Goal: Book appointment/travel/reservation

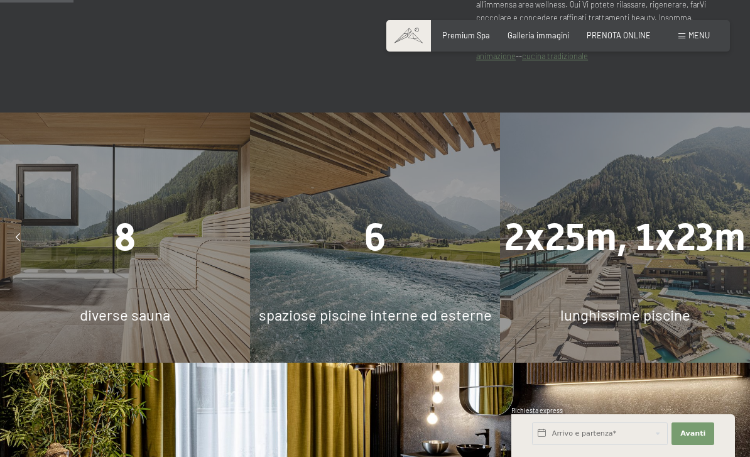
click at [110, 257] on div "8" at bounding box center [125, 237] width 250 height 53
click at [122, 257] on span "8" at bounding box center [124, 238] width 21 height 44
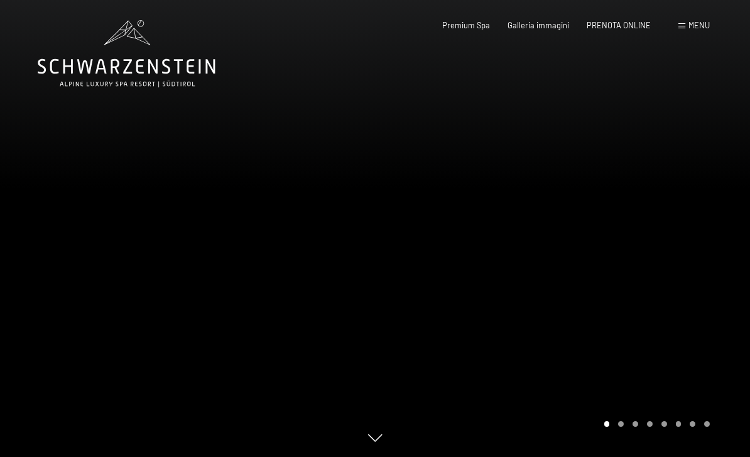
click at [638, 257] on div at bounding box center [562, 228] width 375 height 457
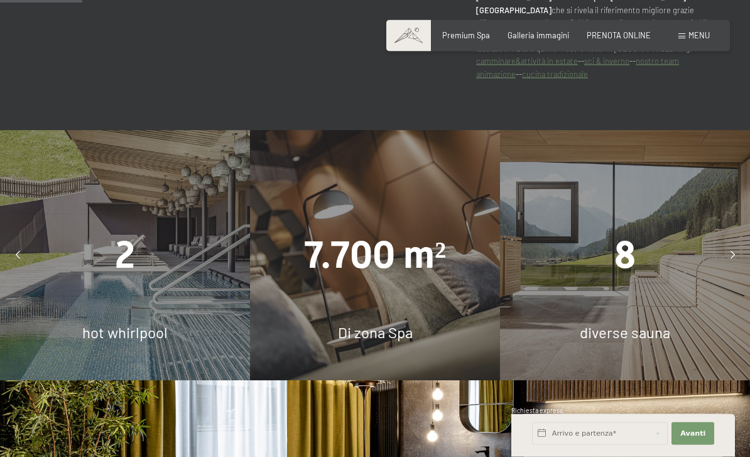
scroll to position [687, 0]
click at [543, 38] on span "Galleria immagini" at bounding box center [539, 35] width 62 height 10
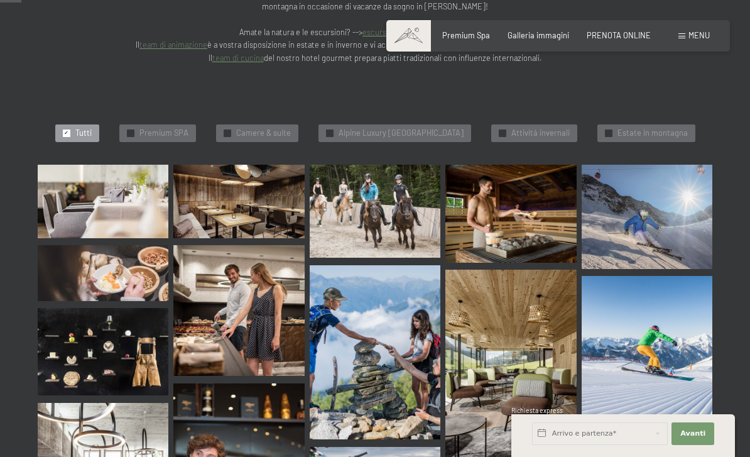
scroll to position [298, 0]
click at [244, 175] on img at bounding box center [238, 201] width 131 height 74
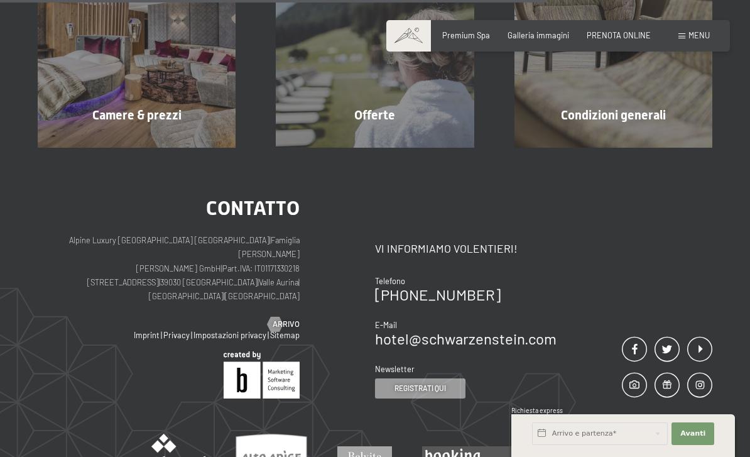
scroll to position [331, 0]
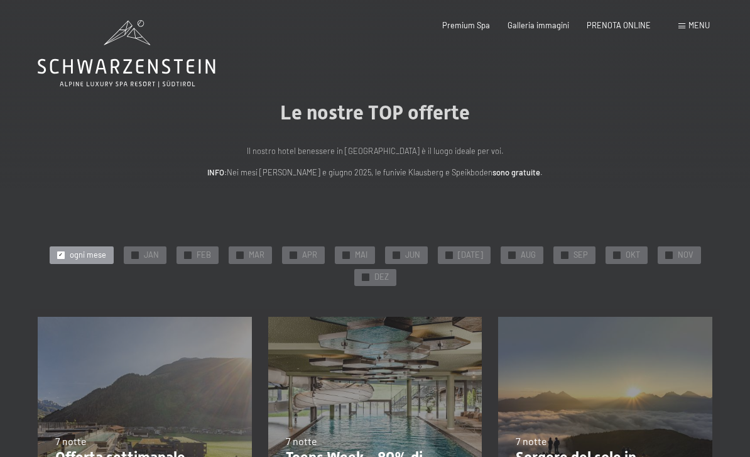
click at [633, 29] on div "PRENOTA ONLINE" at bounding box center [619, 25] width 64 height 11
click at [637, 23] on span "PRENOTA ONLINE" at bounding box center [619, 25] width 64 height 10
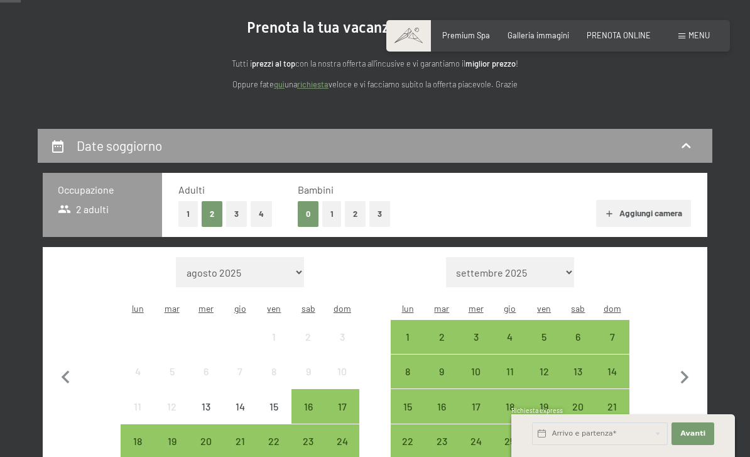
click at [56, 144] on icon at bounding box center [57, 146] width 15 height 15
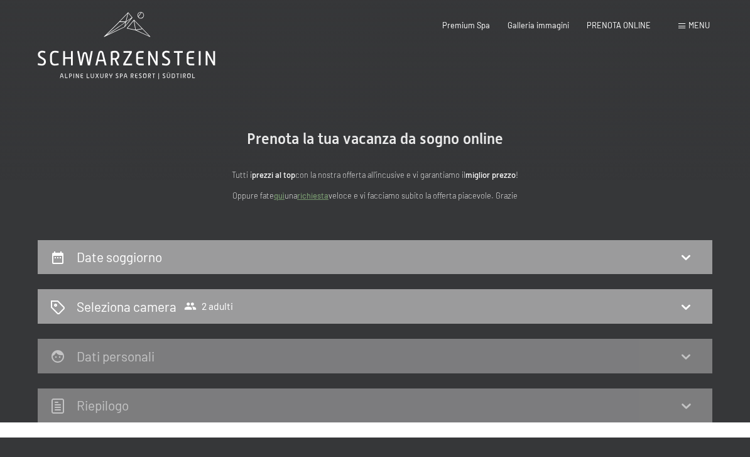
scroll to position [9, 0]
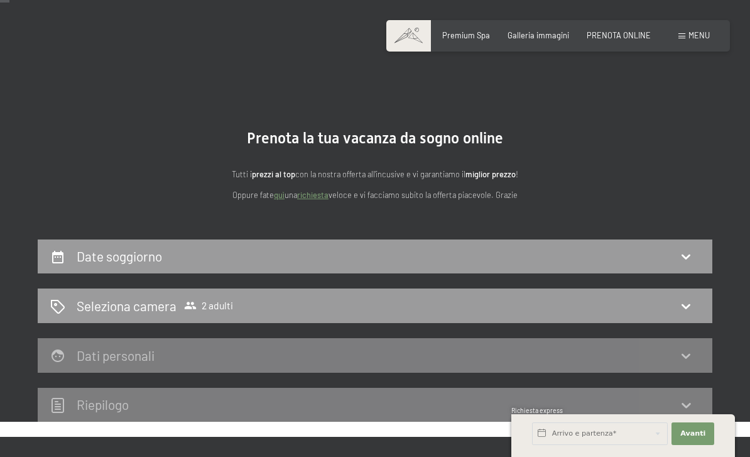
click at [686, 255] on icon at bounding box center [686, 256] width 15 height 15
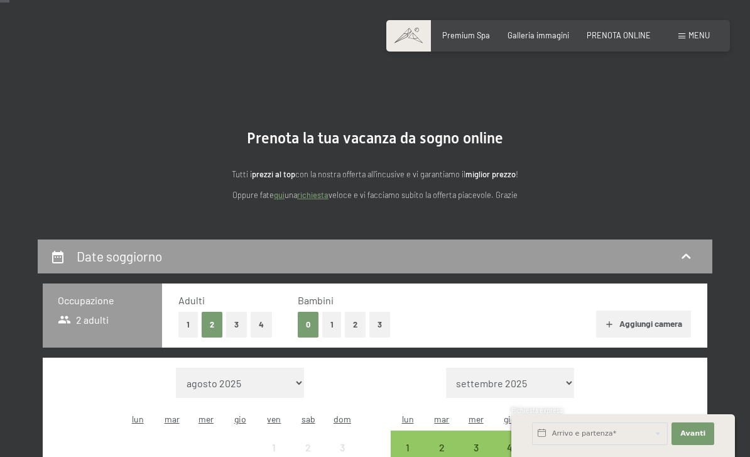
click at [265, 379] on select "agosto 2025 settembre 2025 ottobre 2025 novembre 2025 dicembre 2025 gennaio 202…" at bounding box center [240, 383] width 129 height 30
select select "[DATE]"
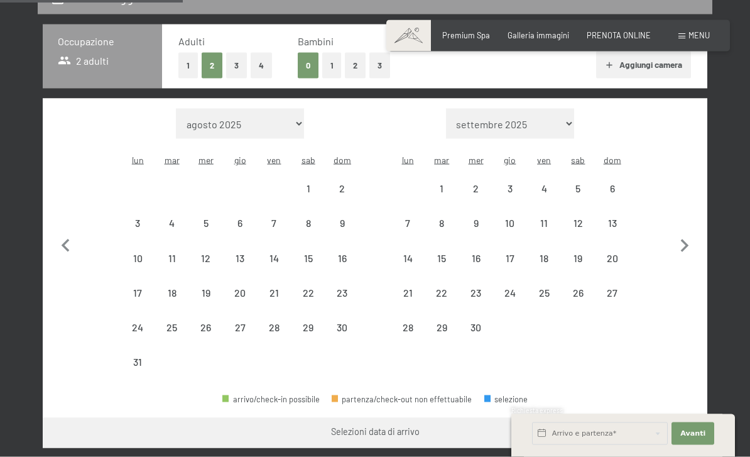
scroll to position [268, 0]
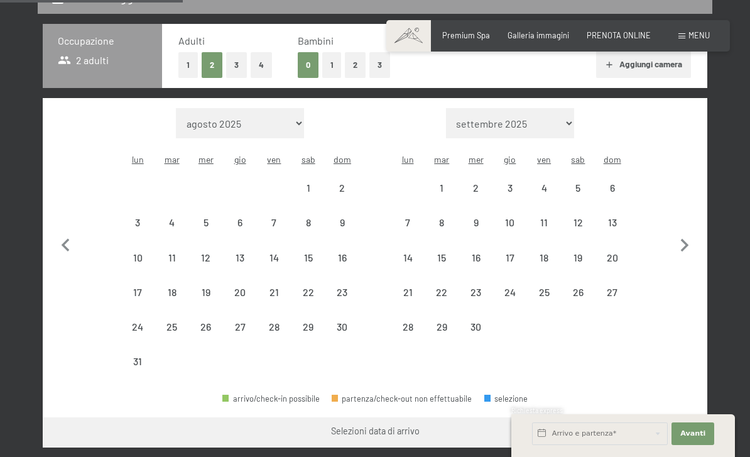
click at [315, 217] on div "8" at bounding box center [308, 232] width 31 height 31
select select "[DATE]"
click at [313, 253] on div "15" at bounding box center [308, 268] width 31 height 31
select select "[DATE]"
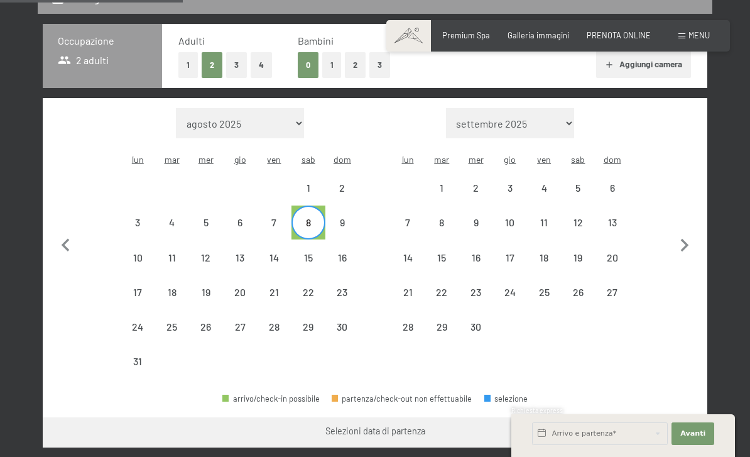
select select "[DATE]"
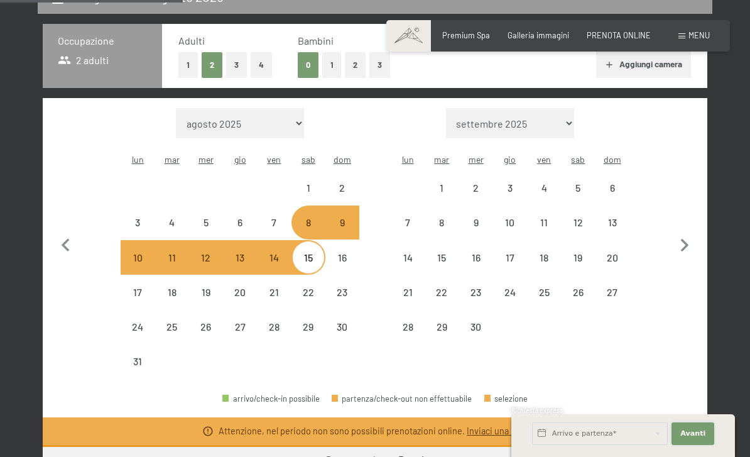
click at [692, 445] on button "Avanti Nascondere i campi dell'indirizzo" at bounding box center [693, 433] width 43 height 23
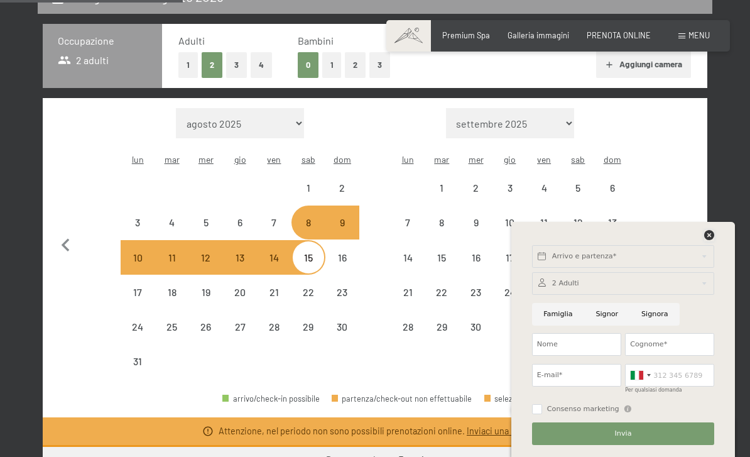
click at [714, 240] on icon at bounding box center [709, 235] width 10 height 10
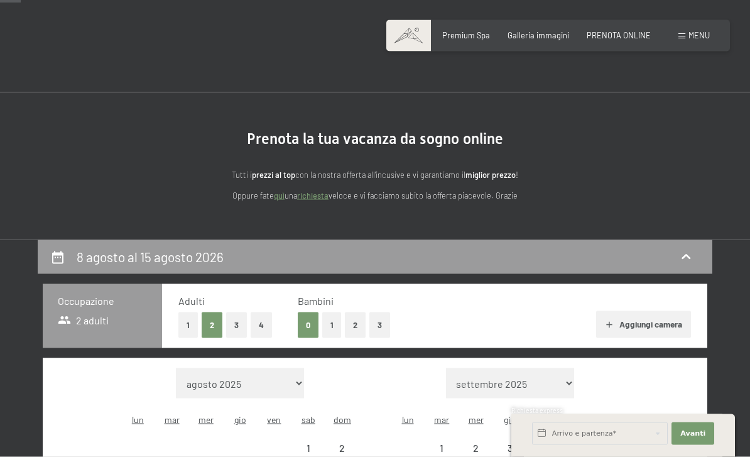
scroll to position [0, 0]
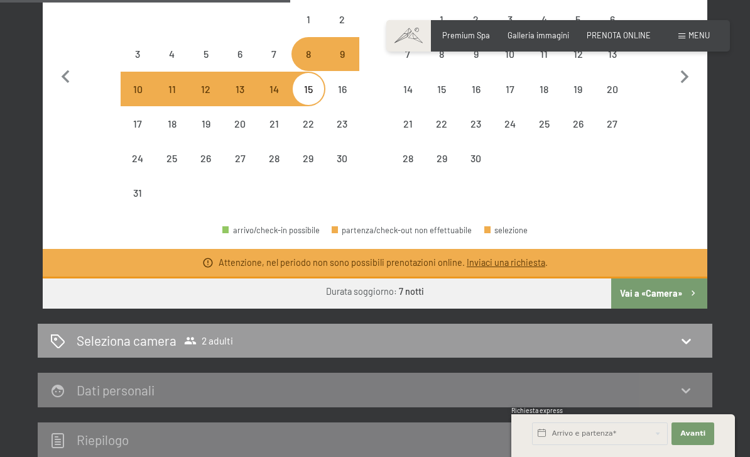
click at [681, 333] on icon at bounding box center [686, 340] width 15 height 15
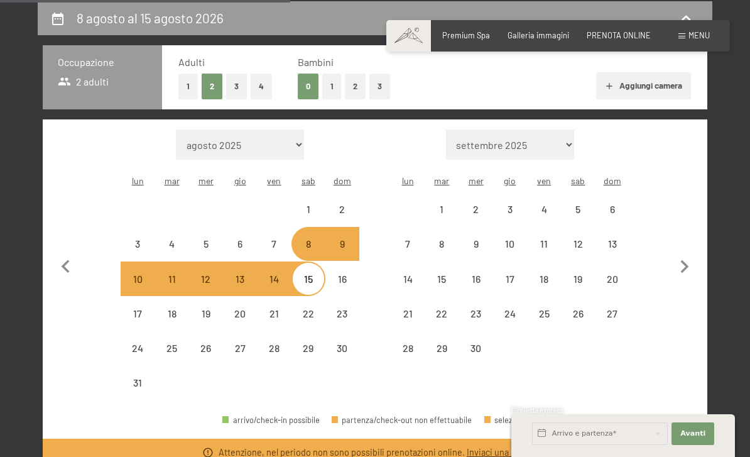
select select "[DATE]"
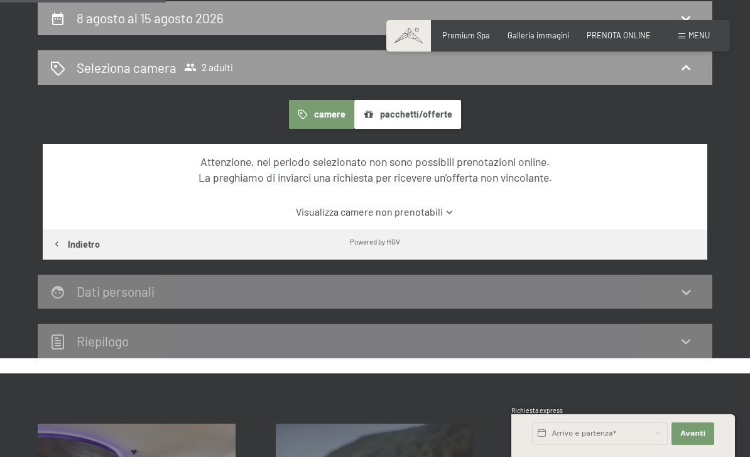
click at [689, 342] on icon at bounding box center [686, 341] width 15 height 15
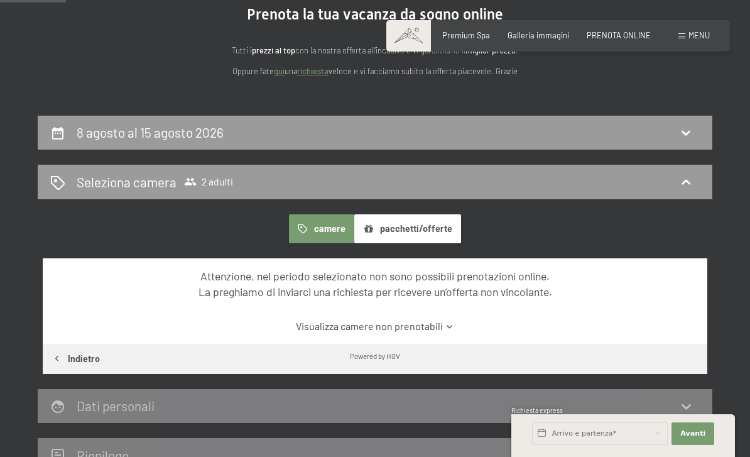
scroll to position [0, 0]
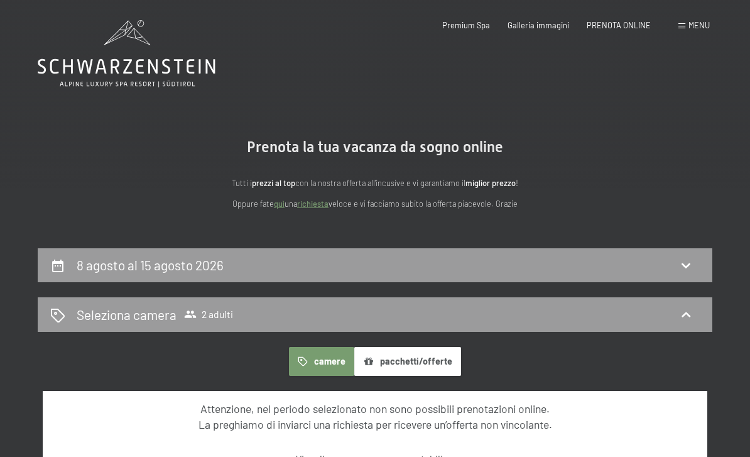
click at [700, 25] on span "Menu" at bounding box center [699, 25] width 21 height 10
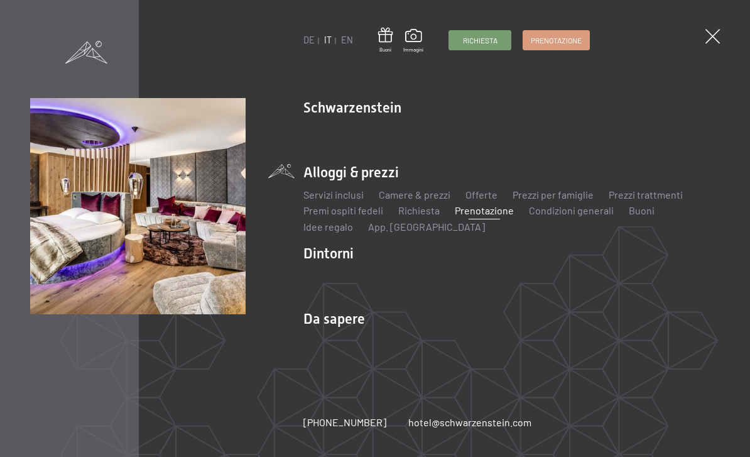
click at [115, 251] on img at bounding box center [155, 155] width 310 height 310
click at [718, 42] on div at bounding box center [713, 37] width 14 height 16
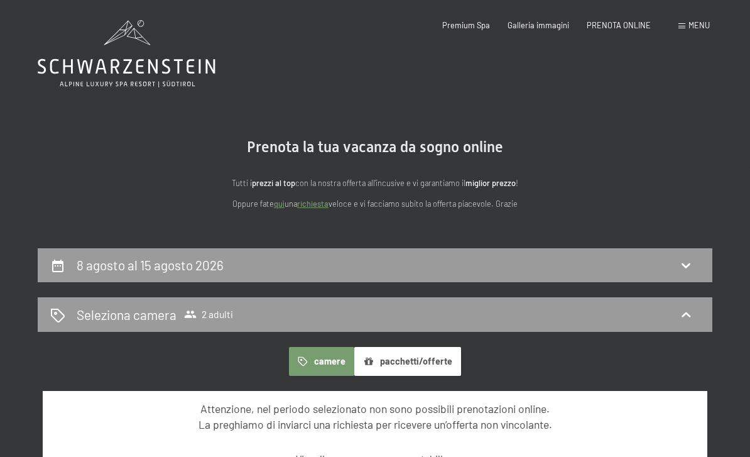
click at [566, 25] on span "Galleria immagini" at bounding box center [539, 25] width 62 height 10
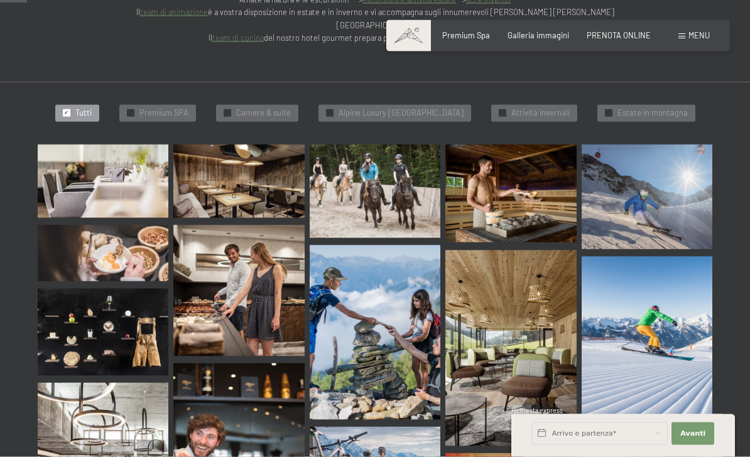
scroll to position [315, 0]
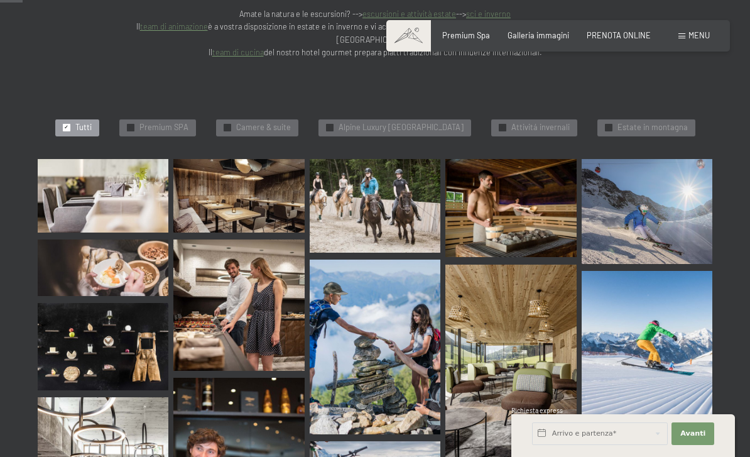
click at [94, 161] on img at bounding box center [103, 196] width 131 height 74
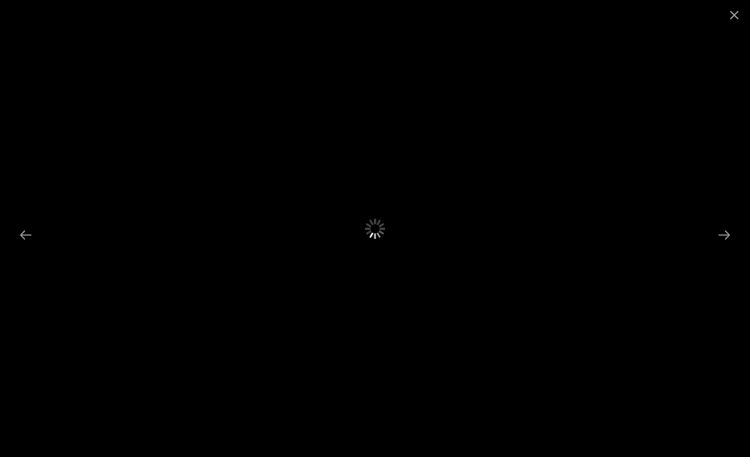
click at [727, 247] on button "Next slide" at bounding box center [724, 234] width 26 height 25
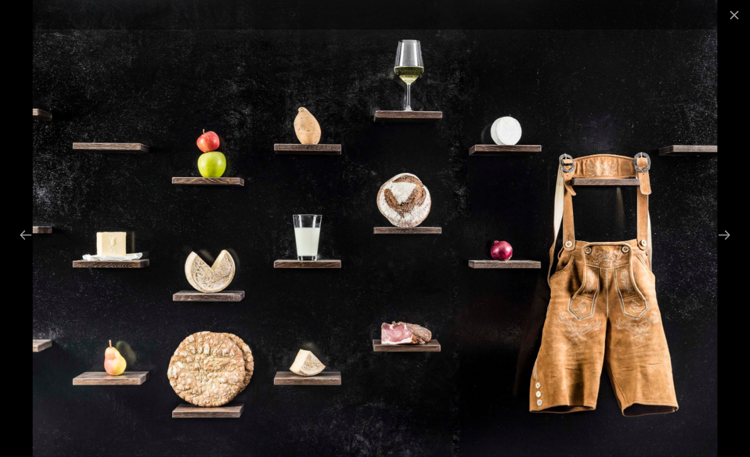
click at [730, 247] on button "Next slide" at bounding box center [724, 234] width 26 height 25
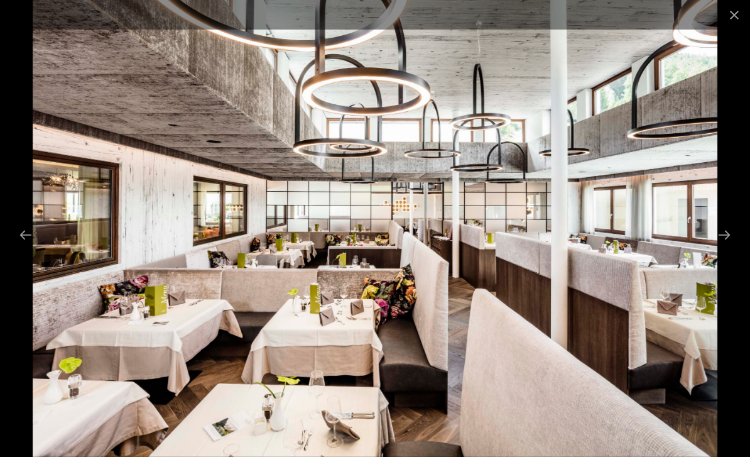
click at [718, 247] on button "Next slide" at bounding box center [724, 234] width 26 height 25
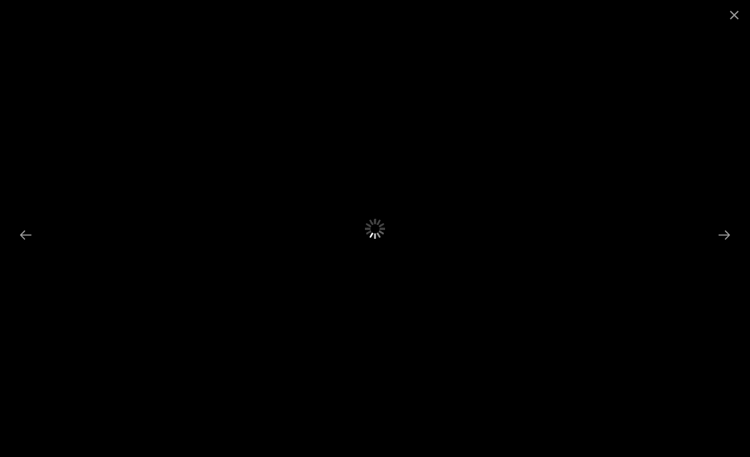
click at [728, 247] on button "Next slide" at bounding box center [724, 234] width 26 height 25
click at [729, 247] on button "Next slide" at bounding box center [724, 234] width 26 height 25
click at [744, 14] on button "Close gallery" at bounding box center [734, 15] width 31 height 30
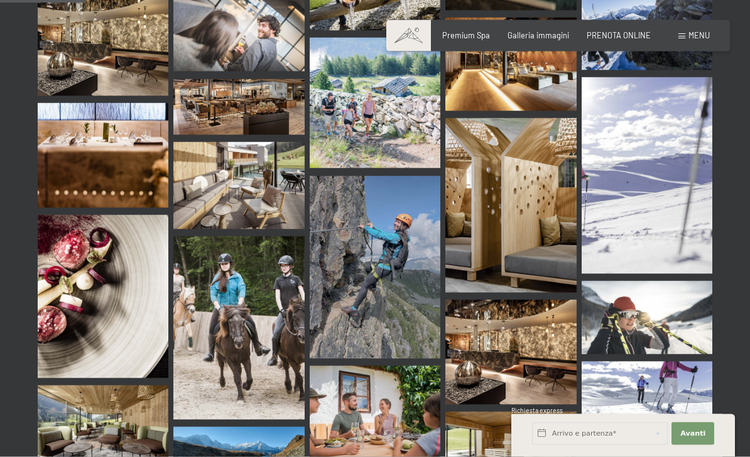
scroll to position [1194, 0]
